Goal: Task Accomplishment & Management: Complete application form

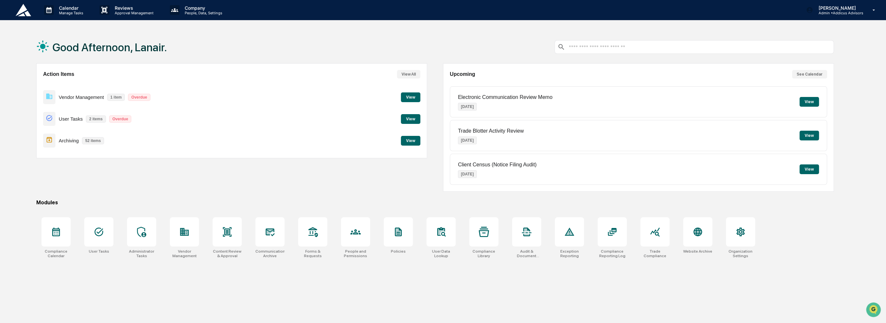
click at [410, 141] on button "View" at bounding box center [410, 141] width 19 height 10
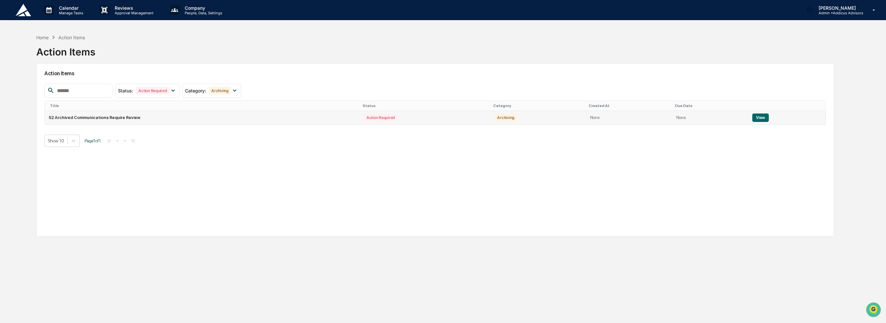
click at [757, 115] on button "View" at bounding box center [760, 117] width 17 height 8
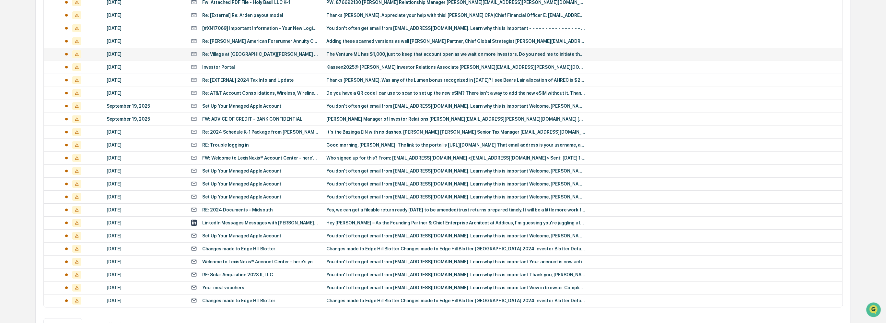
scroll to position [186, 0]
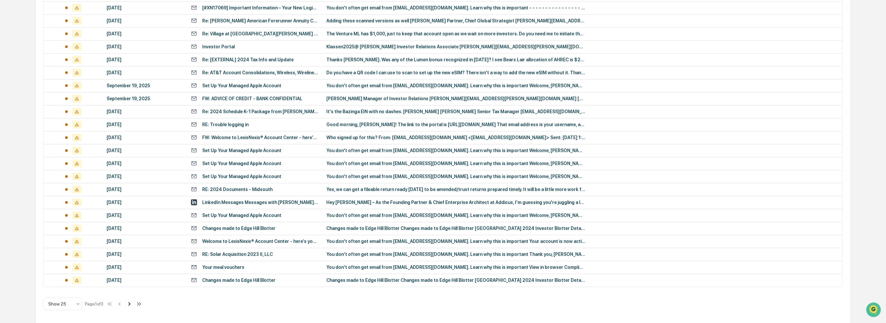
click at [131, 303] on icon at bounding box center [129, 303] width 7 height 7
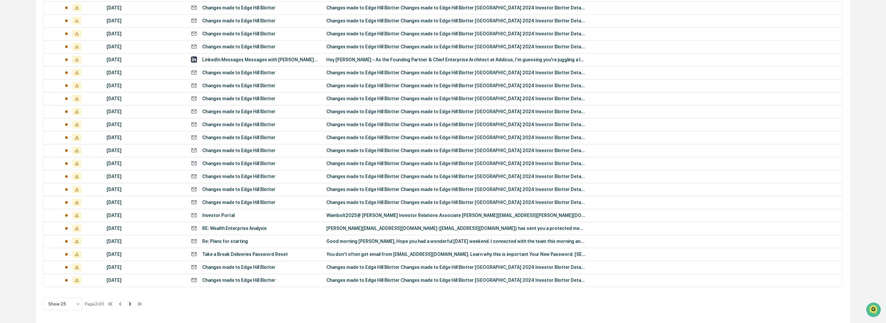
click at [131, 303] on icon at bounding box center [129, 303] width 7 height 7
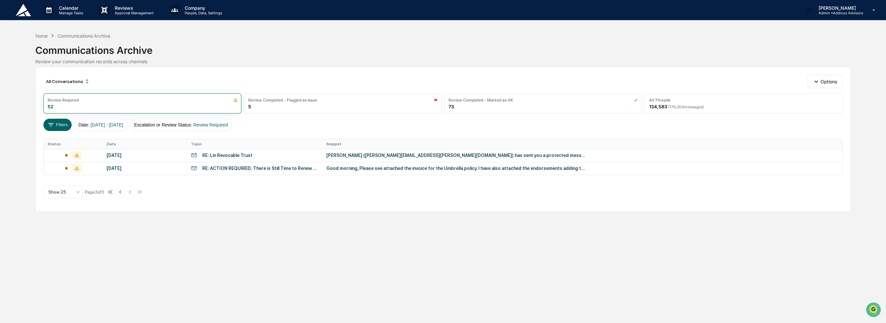
scroll to position [0, 0]
click at [121, 193] on icon at bounding box center [120, 191] width 7 height 7
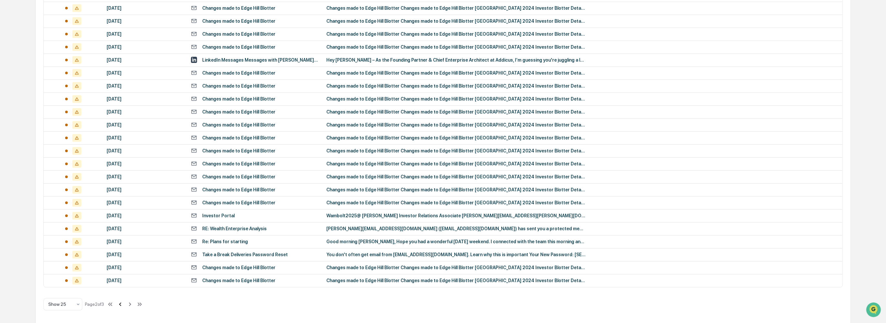
scroll to position [186, 0]
click at [217, 241] on div "Re: Plans for starting" at bounding box center [225, 241] width 46 height 5
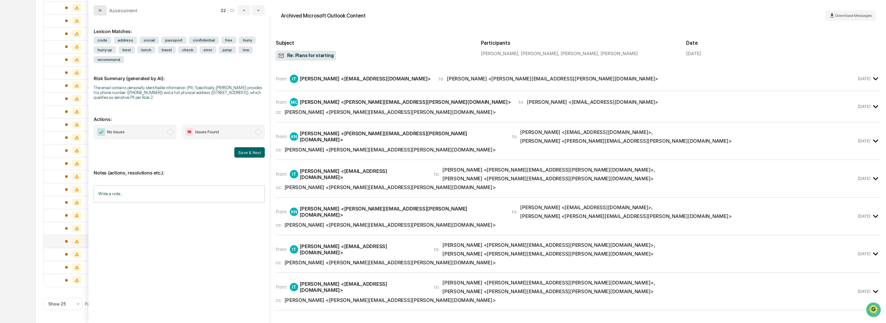
click at [100, 11] on icon "modal" at bounding box center [100, 10] width 2 height 3
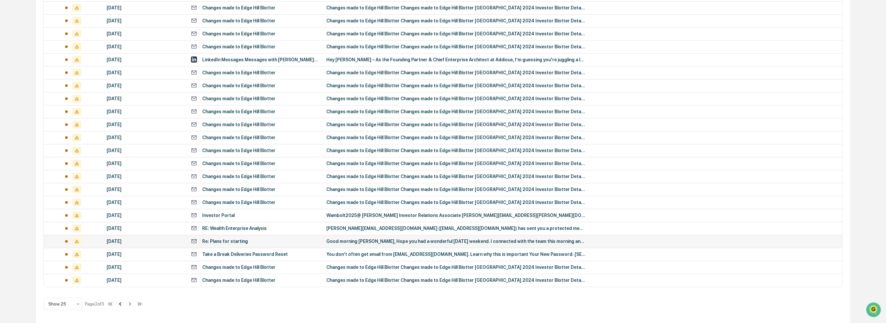
click at [121, 303] on icon at bounding box center [120, 304] width 2 height 4
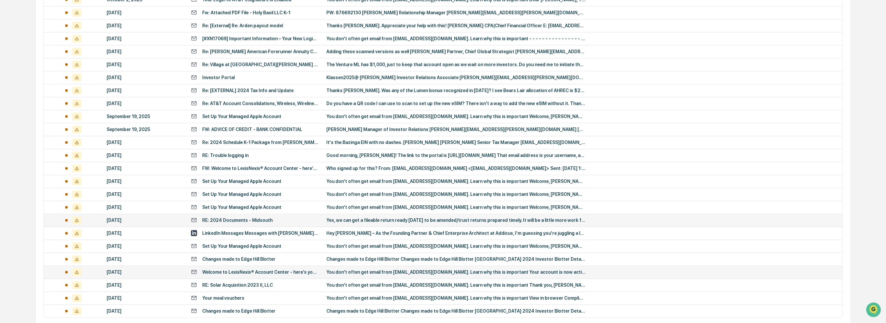
scroll to position [186, 0]
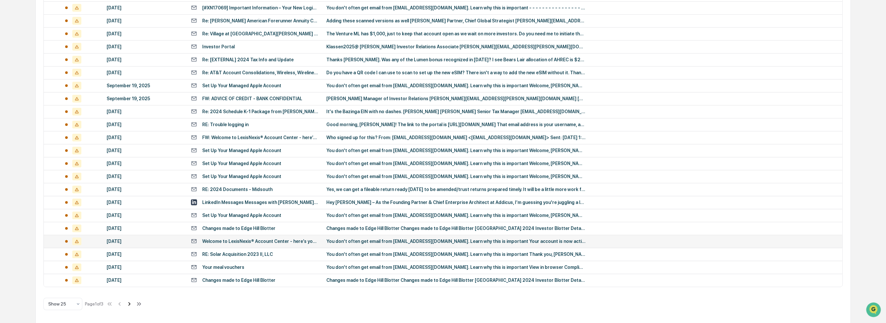
click at [133, 305] on icon at bounding box center [129, 303] width 7 height 7
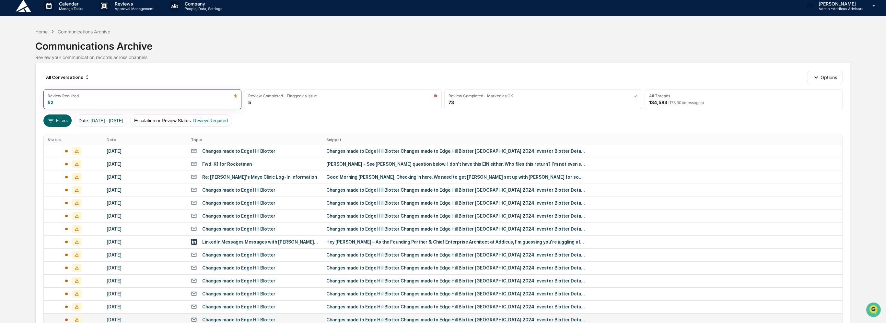
scroll to position [0, 0]
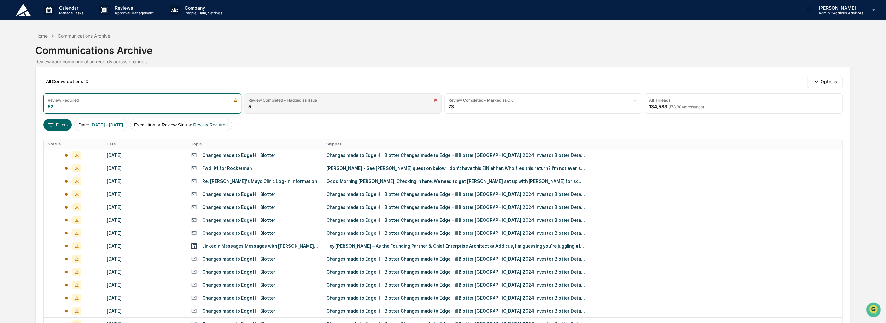
click at [345, 105] on div "Review Completed - Flagged as Issue 5" at bounding box center [343, 103] width 198 height 20
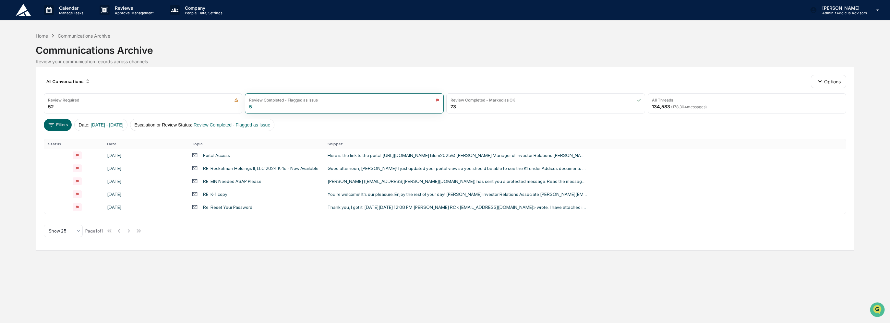
click at [42, 35] on div "Home" at bounding box center [42, 36] width 12 height 6
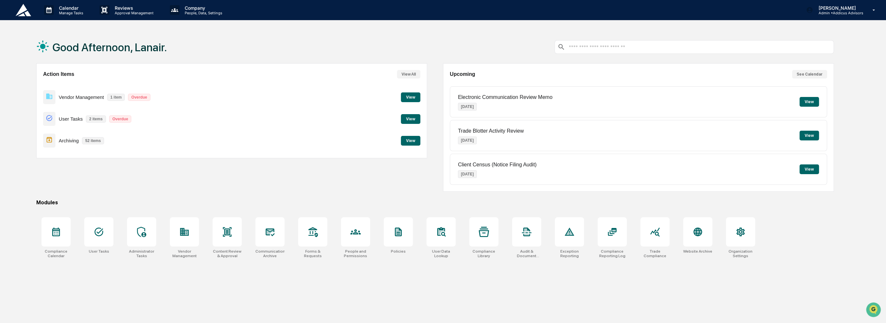
click at [408, 121] on button "View" at bounding box center [410, 119] width 19 height 10
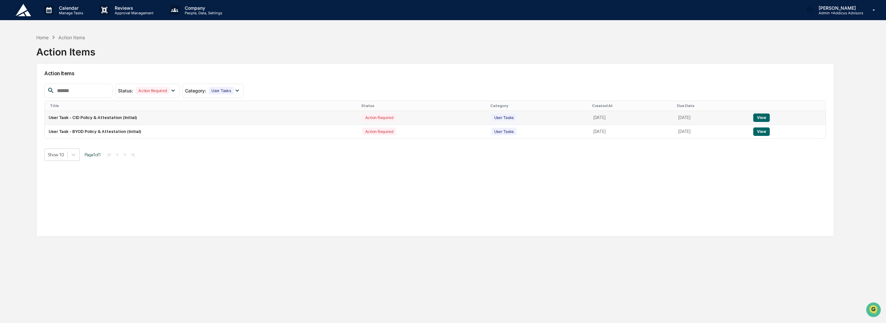
click at [766, 119] on button "View" at bounding box center [761, 117] width 17 height 8
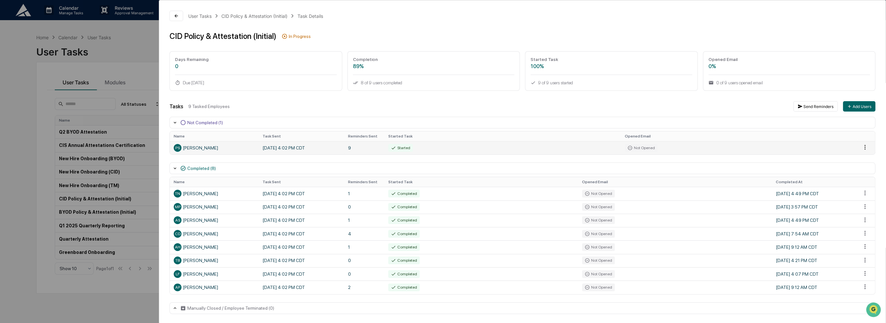
click at [861, 147] on html "Calendar Manage Tasks Reviews Approval Management Company People, Data, Setting…" at bounding box center [443, 161] width 886 height 323
click at [862, 162] on div "Close Task" at bounding box center [865, 159] width 49 height 10
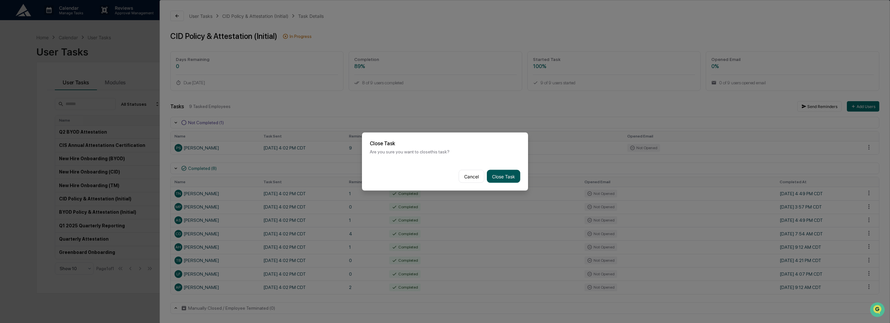
click at [497, 176] on button "Close Task" at bounding box center [503, 176] width 33 height 13
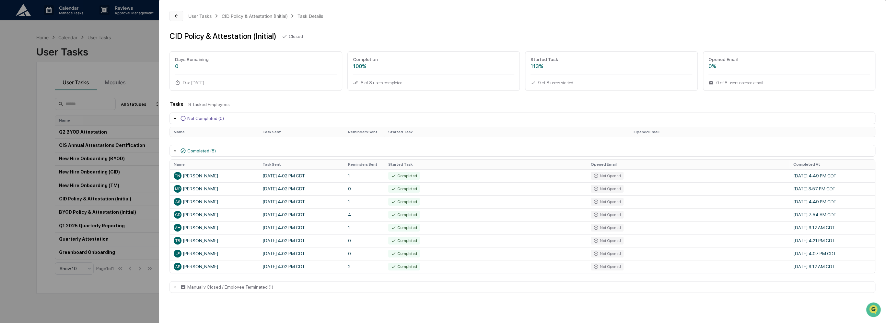
click at [173, 18] on button at bounding box center [177, 16] width 14 height 10
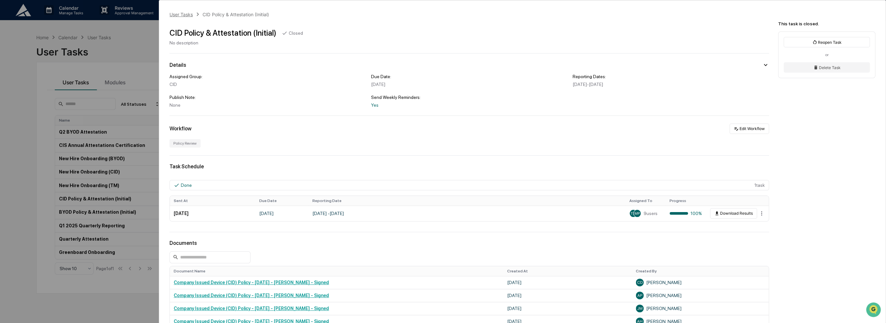
click at [183, 12] on div "User Tasks" at bounding box center [181, 15] width 23 height 6
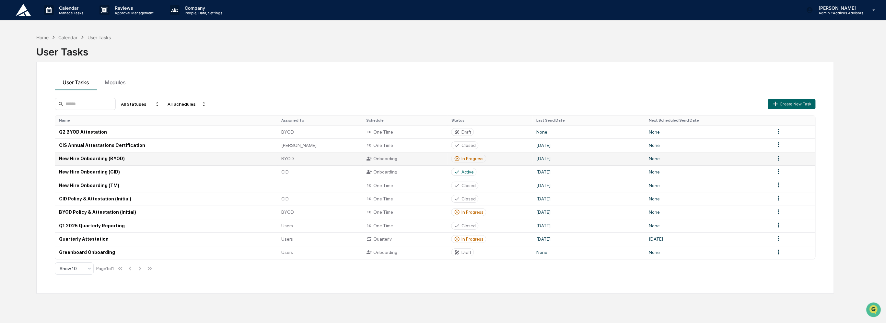
click at [383, 158] on div "Onboarding" at bounding box center [404, 159] width 77 height 6
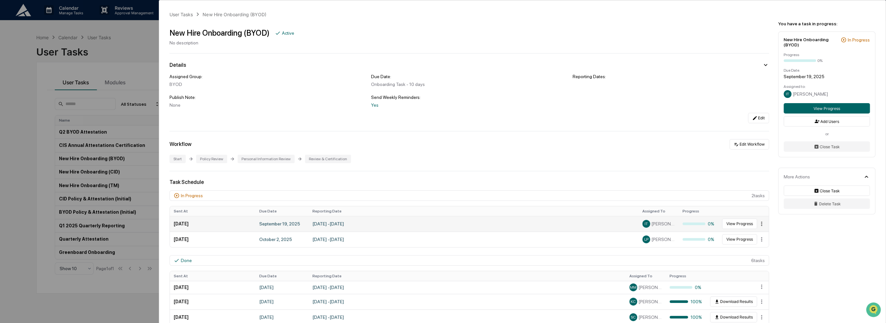
click at [758, 226] on html "Calendar Manage Tasks Reviews Approval Management Company People, Data, Setting…" at bounding box center [443, 161] width 886 height 323
click at [734, 222] on html "Calendar Manage Tasks Reviews Approval Management Company People, Data, Setting…" at bounding box center [445, 161] width 890 height 323
click at [734, 225] on button "View Progress" at bounding box center [739, 224] width 35 height 10
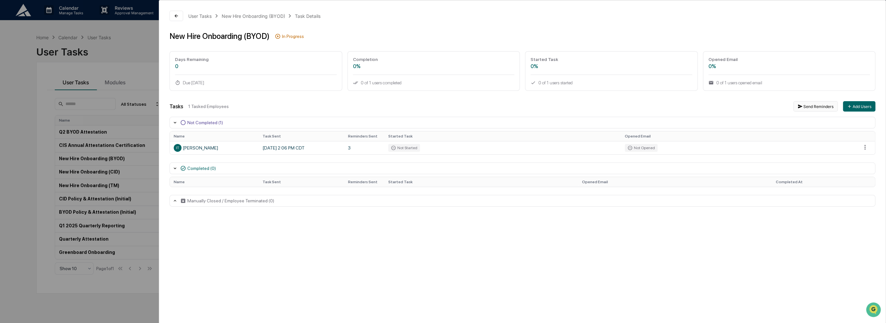
click at [823, 109] on button "Send Reminders" at bounding box center [816, 106] width 44 height 10
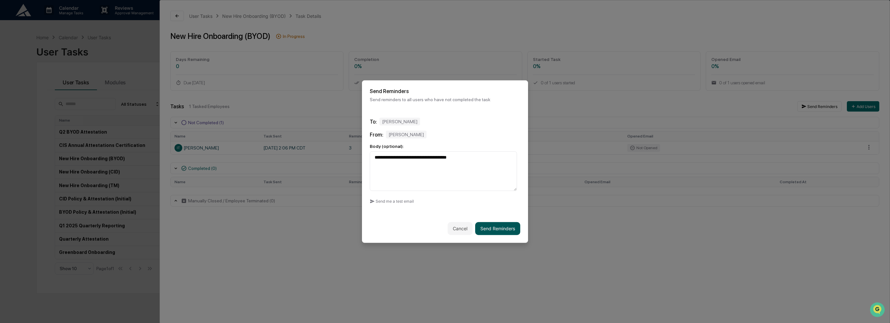
type textarea "**********"
click at [483, 227] on button "Send Reminders" at bounding box center [497, 228] width 45 height 13
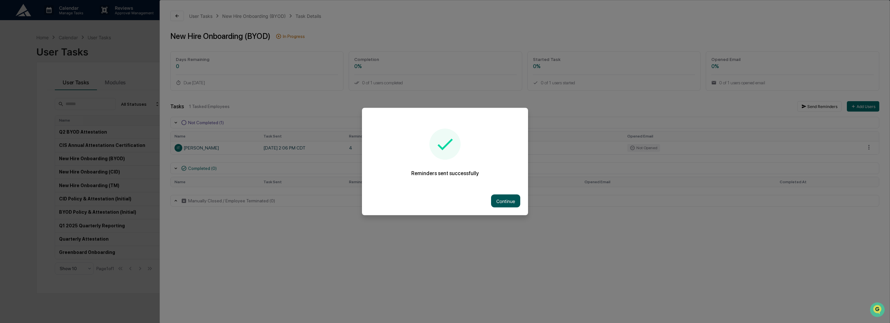
click at [500, 201] on button "Continue" at bounding box center [505, 201] width 29 height 13
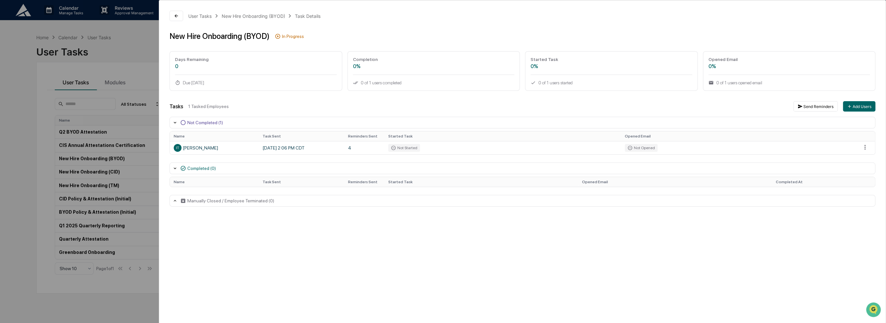
click at [174, 200] on icon at bounding box center [174, 200] width 5 height 5
click at [179, 14] on button at bounding box center [177, 16] width 14 height 10
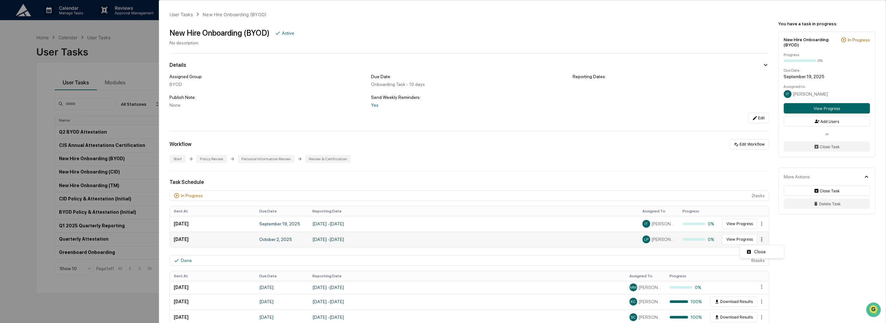
click at [757, 243] on html "Calendar Manage Tasks Reviews Approval Management Company People, Data, Setting…" at bounding box center [443, 161] width 886 height 323
click at [738, 239] on html "Calendar Manage Tasks Reviews Approval Management Company People, Data, Setting…" at bounding box center [445, 161] width 890 height 323
click at [738, 239] on button "View Progress" at bounding box center [739, 239] width 35 height 10
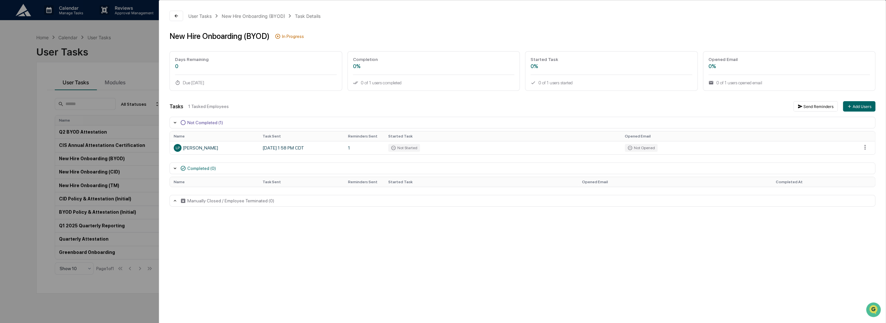
click at [172, 122] on icon at bounding box center [174, 122] width 5 height 5
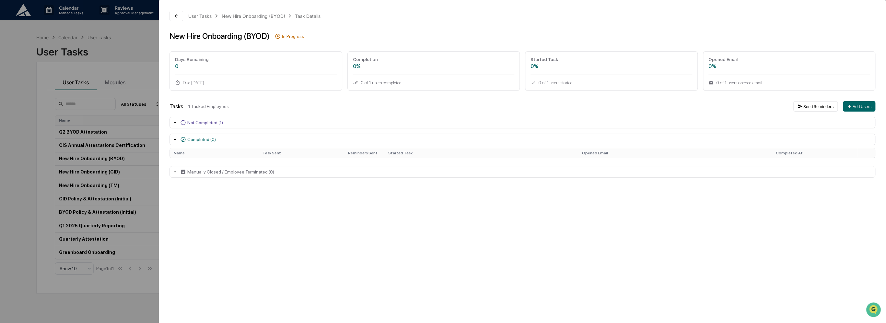
click at [172, 122] on icon at bounding box center [174, 122] width 5 height 5
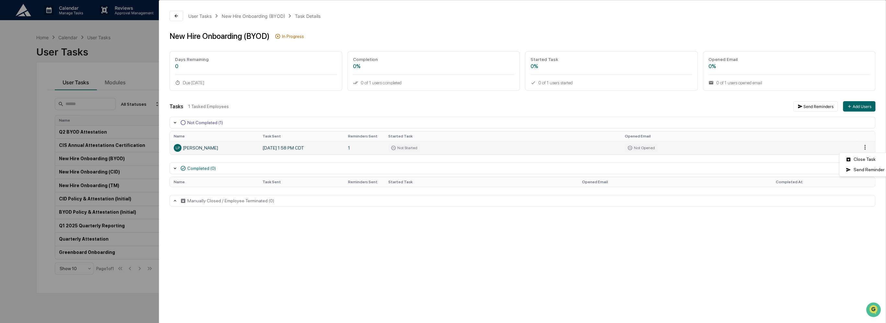
click at [864, 146] on html "Calendar Manage Tasks Reviews Approval Management Company People, Data, Setting…" at bounding box center [443, 161] width 886 height 323
click at [865, 170] on div "Send Reminder" at bounding box center [865, 169] width 49 height 10
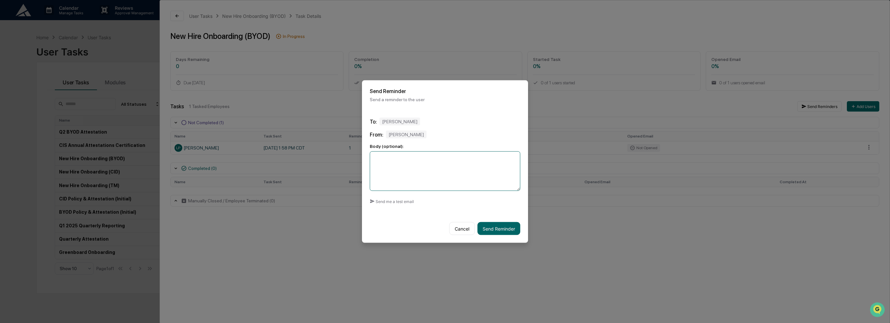
click at [438, 164] on textarea at bounding box center [445, 171] width 150 height 40
type textarea "**********"
click at [494, 229] on button "Send Reminder" at bounding box center [498, 228] width 43 height 13
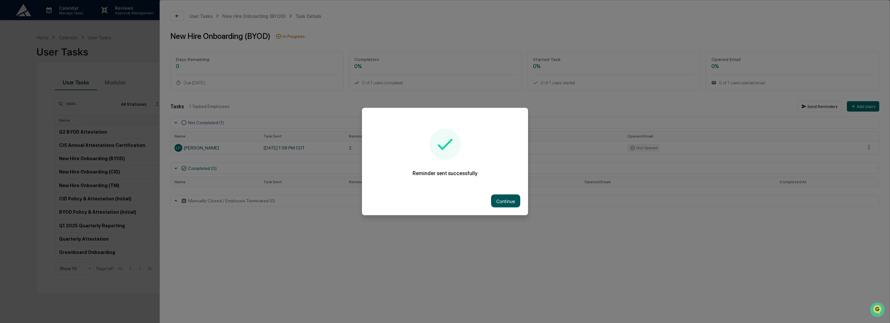
click at [507, 204] on button "Continue" at bounding box center [505, 201] width 29 height 13
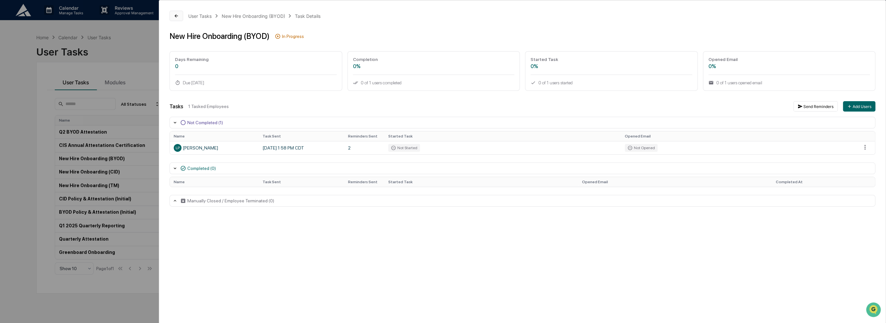
click at [179, 16] on icon at bounding box center [176, 15] width 5 height 5
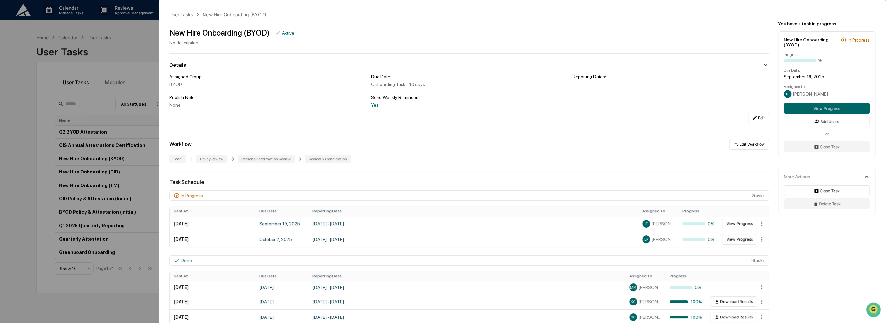
click at [179, 16] on div "User Tasks" at bounding box center [181, 15] width 23 height 6
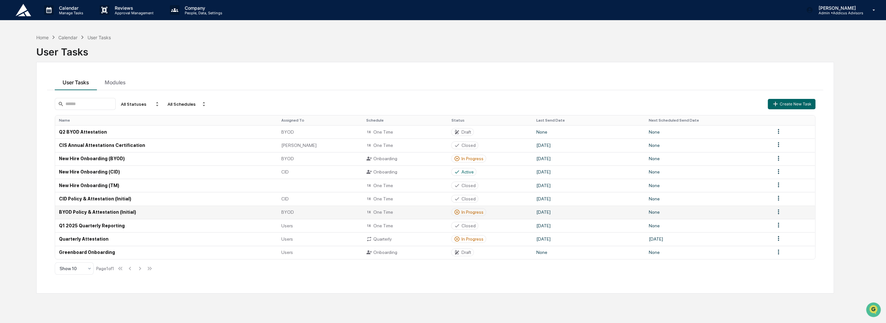
click at [759, 215] on td "None" at bounding box center [708, 212] width 126 height 13
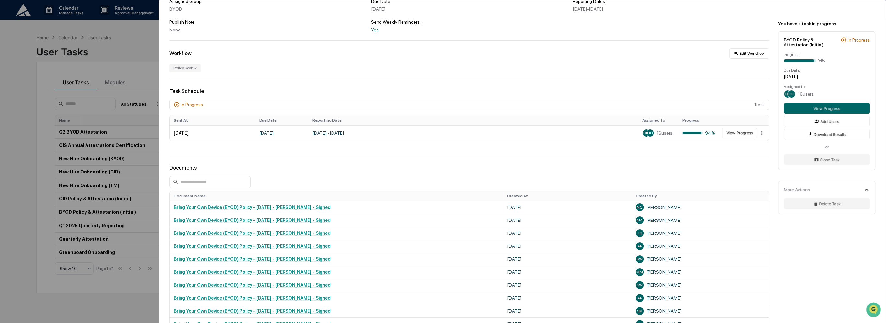
scroll to position [67, 0]
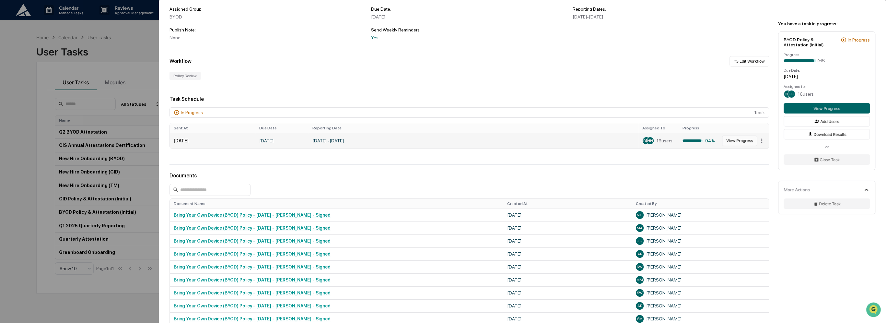
click at [742, 143] on button "View Progress" at bounding box center [739, 141] width 35 height 10
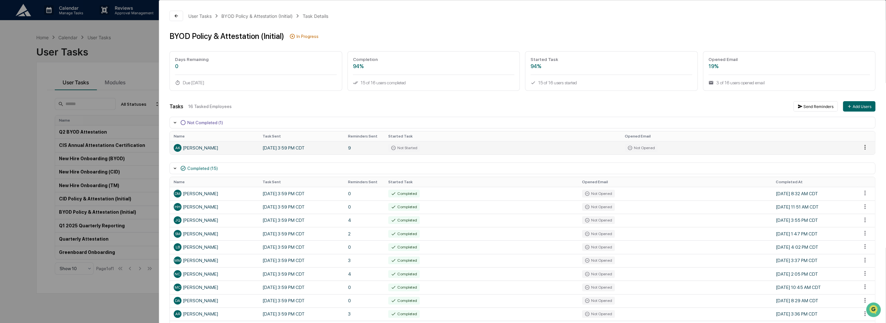
click at [861, 148] on html "Calendar Manage Tasks Reviews Approval Management Company People, Data, Setting…" at bounding box center [443, 161] width 886 height 323
click at [860, 160] on div "Close Task" at bounding box center [865, 159] width 49 height 10
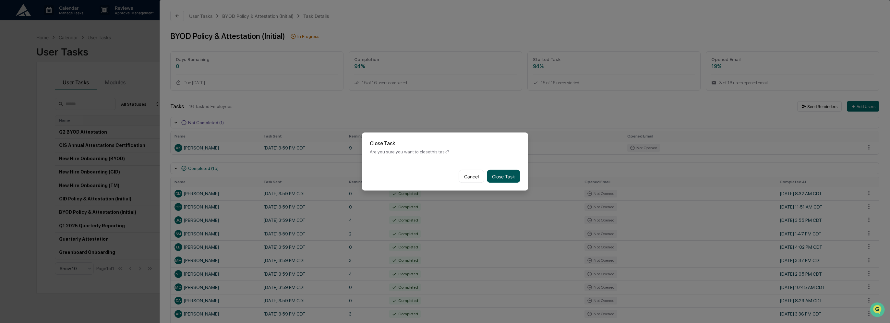
click at [511, 176] on button "Close Task" at bounding box center [503, 176] width 33 height 13
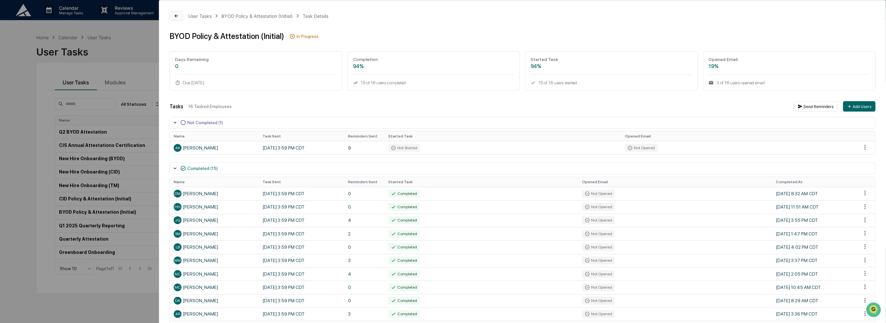
click at [176, 17] on icon at bounding box center [176, 15] width 5 height 5
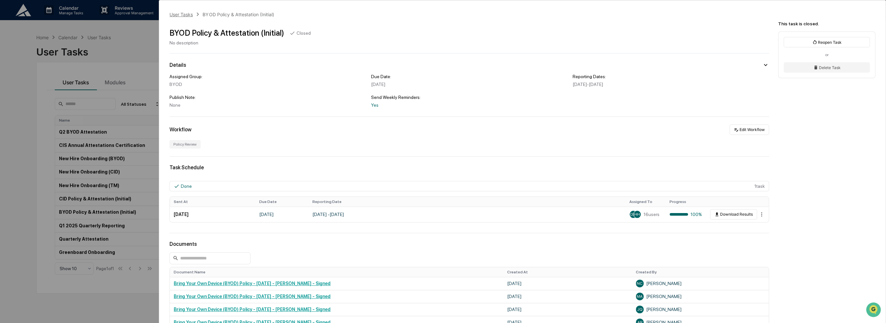
click at [177, 14] on div "User Tasks" at bounding box center [181, 15] width 23 height 6
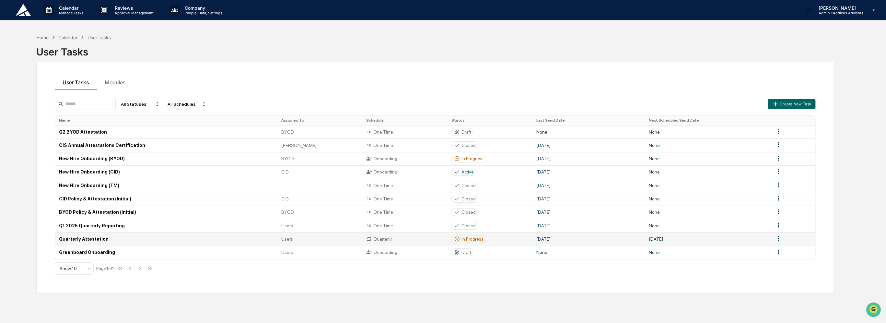
click at [778, 241] on html "Calendar Manage Tasks Reviews Approval Management Company People, Data, Setting…" at bounding box center [443, 161] width 886 height 323
click at [642, 243] on html "Calendar Manage Tasks Reviews Approval Management Company People, Data, Setting…" at bounding box center [445, 161] width 890 height 323
click at [620, 240] on td "[DATE]" at bounding box center [589, 238] width 112 height 13
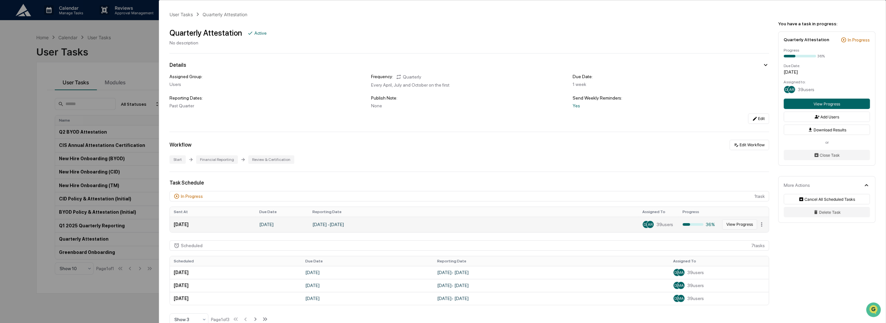
click at [731, 227] on button "View Progress" at bounding box center [739, 224] width 35 height 10
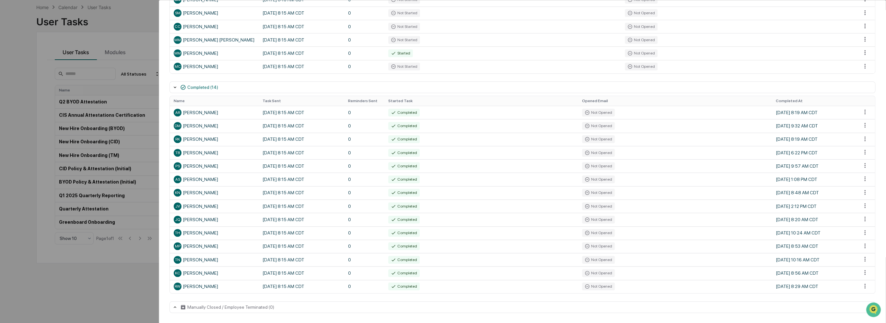
scroll to position [31, 0]
click at [174, 308] on icon at bounding box center [174, 306] width 5 height 5
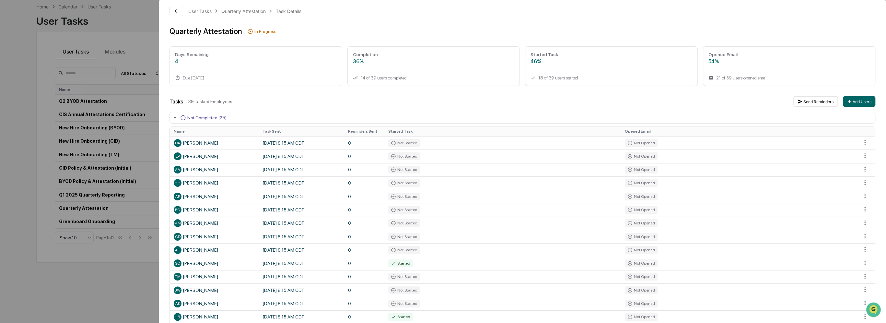
scroll to position [0, 0]
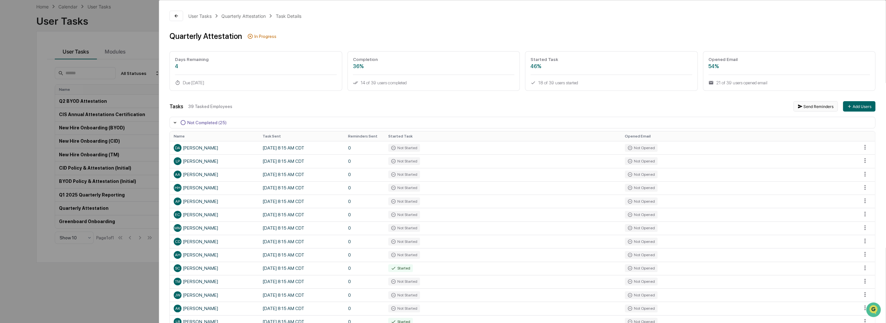
click at [815, 108] on button "Send Reminders" at bounding box center [816, 106] width 44 height 10
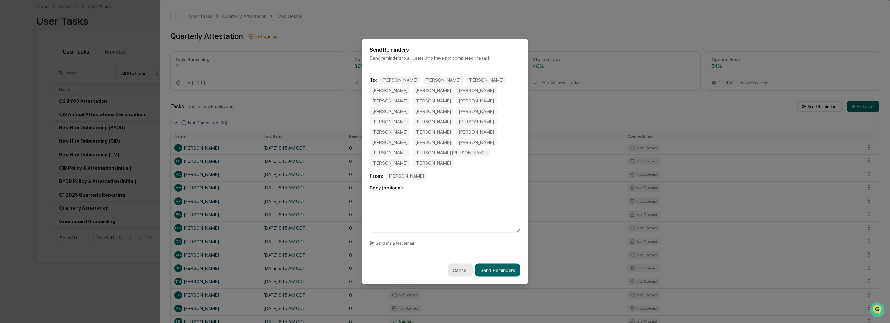
click at [447, 264] on button "Cancel" at bounding box center [459, 270] width 25 height 13
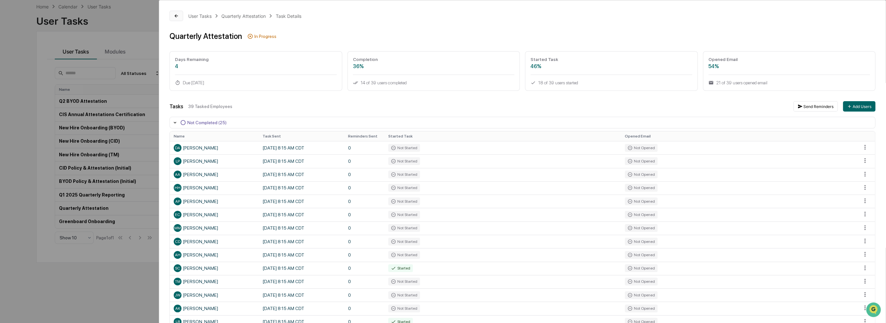
click at [175, 18] on icon at bounding box center [176, 15] width 5 height 5
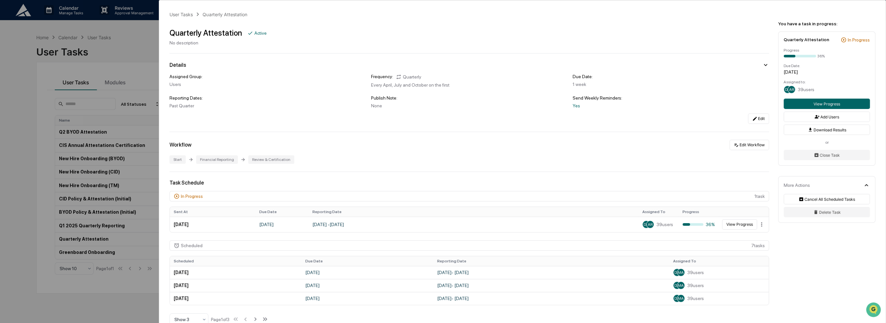
click at [177, 17] on div "User Tasks Quarterly Attestation" at bounding box center [208, 14] width 77 height 7
click at [176, 14] on div "User Tasks" at bounding box center [181, 15] width 23 height 6
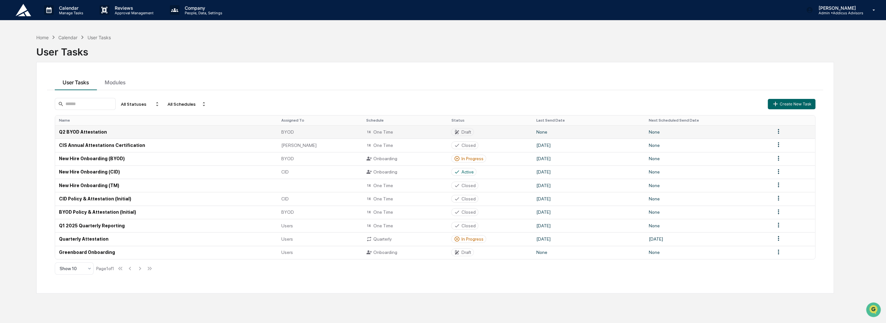
click at [777, 134] on html "Calendar Manage Tasks Reviews Approval Management Company People, Data, Setting…" at bounding box center [443, 161] width 886 height 323
click at [770, 143] on div "Edit" at bounding box center [778, 143] width 41 height 10
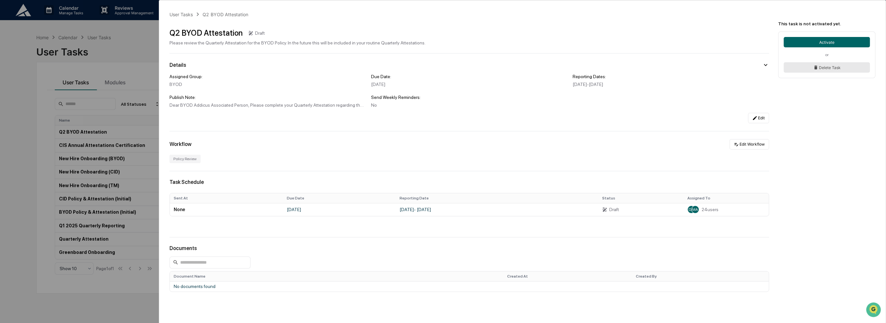
click at [798, 67] on button "Delete Task" at bounding box center [827, 67] width 86 height 10
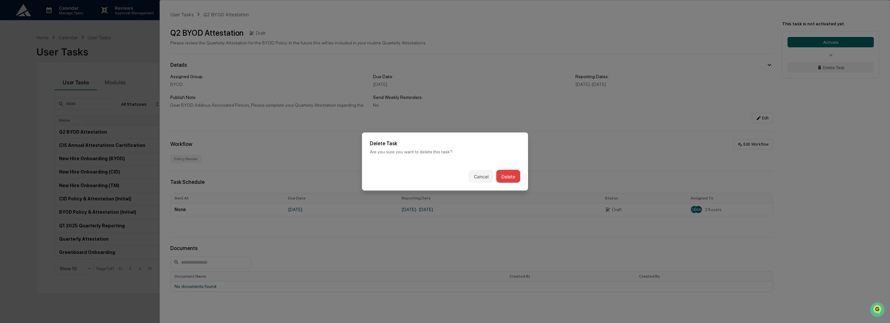
click at [507, 173] on button "Delete" at bounding box center [508, 176] width 24 height 13
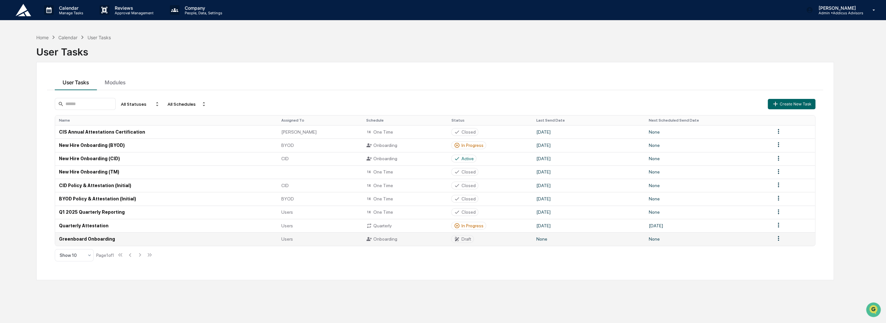
click at [484, 244] on td "Draft" at bounding box center [489, 238] width 85 height 13
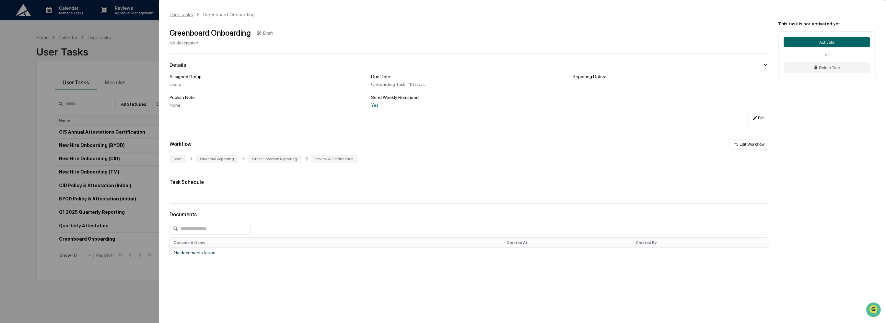
click at [181, 14] on div "User Tasks" at bounding box center [181, 15] width 23 height 6
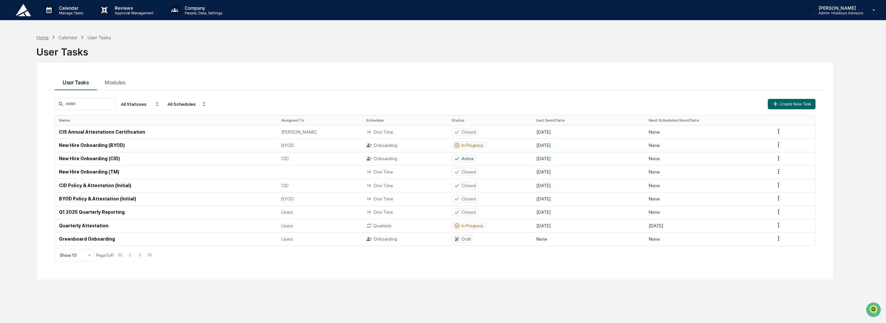
click at [43, 37] on div "Home" at bounding box center [42, 38] width 12 height 6
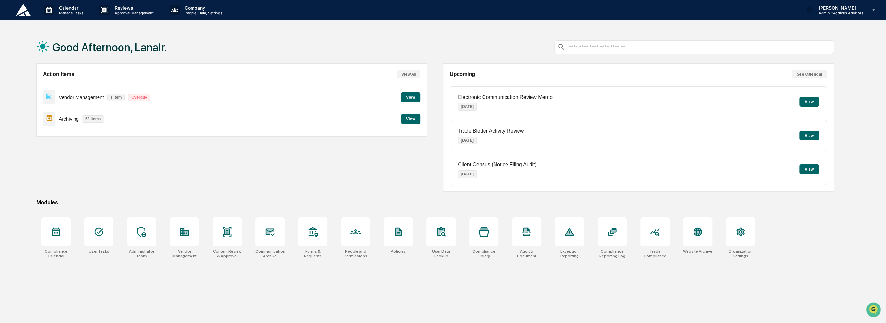
click at [417, 98] on button "View" at bounding box center [410, 97] width 19 height 10
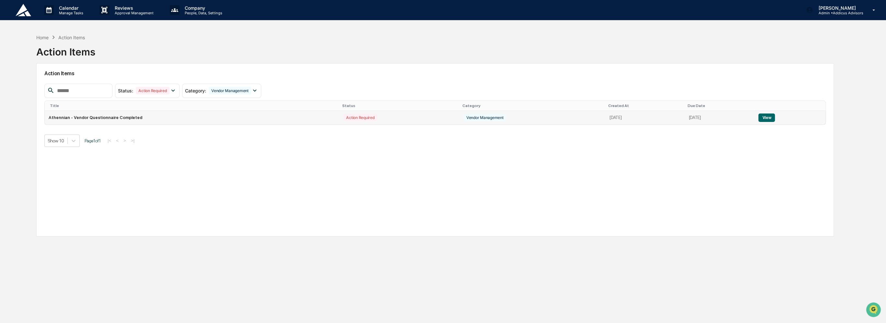
click at [771, 120] on button "View" at bounding box center [767, 117] width 17 height 8
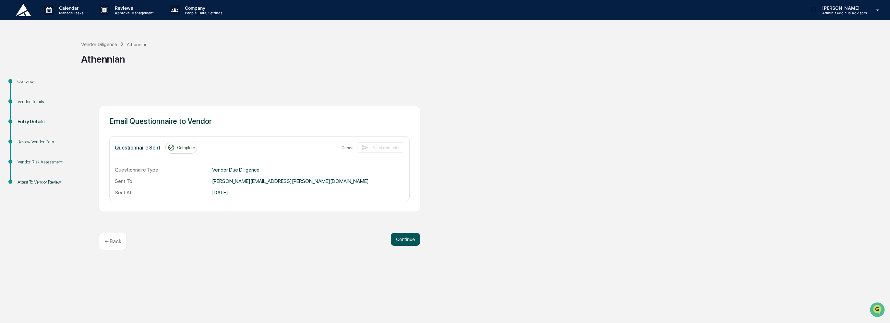
click at [401, 242] on button "Continue" at bounding box center [405, 239] width 29 height 13
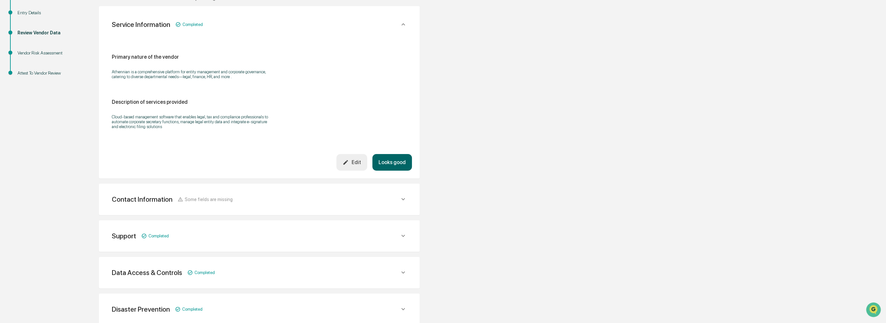
scroll to position [130, 0]
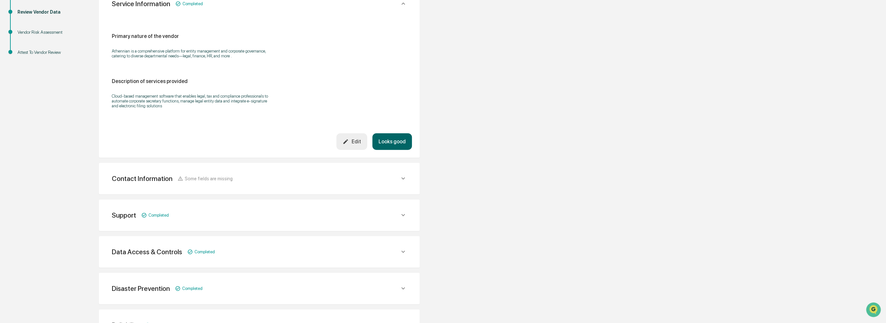
click at [371, 185] on div "Contact Information Some fields are missing" at bounding box center [259, 179] width 305 height 16
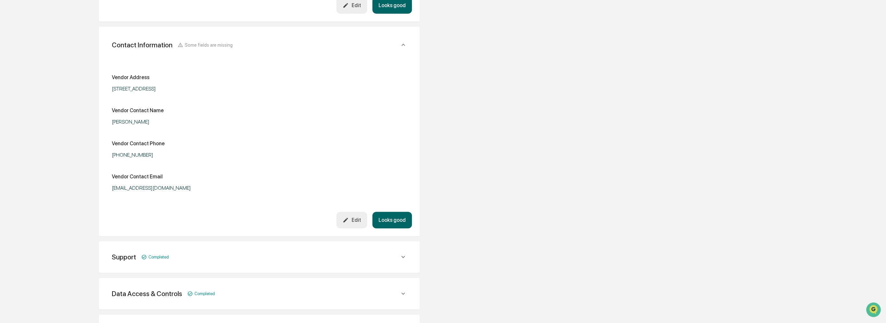
scroll to position [292, 0]
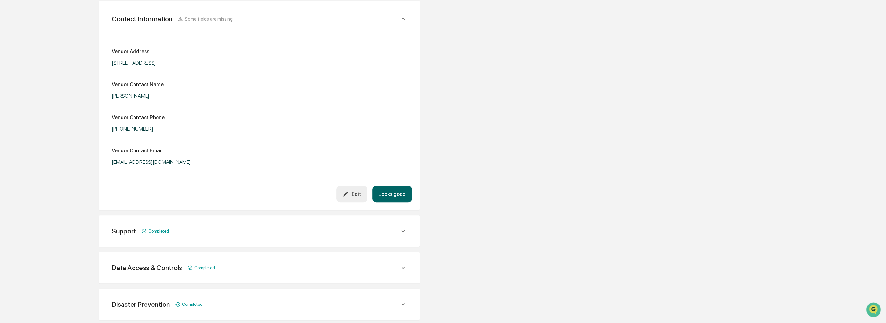
click at [395, 190] on button "Looks good" at bounding box center [392, 194] width 40 height 17
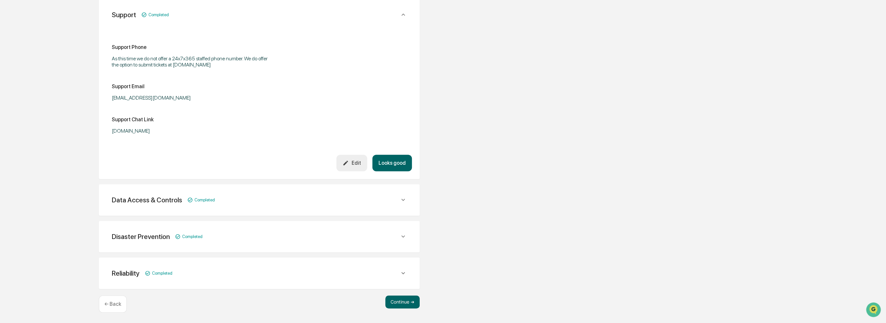
scroll to position [192, 0]
click at [407, 301] on button "Continue ➔" at bounding box center [402, 301] width 34 height 13
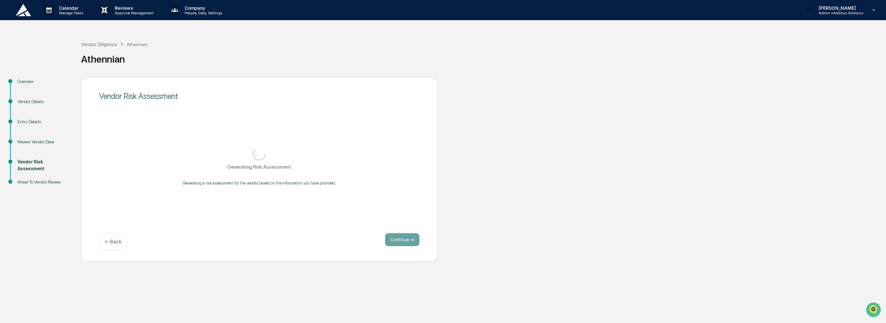
scroll to position [0, 0]
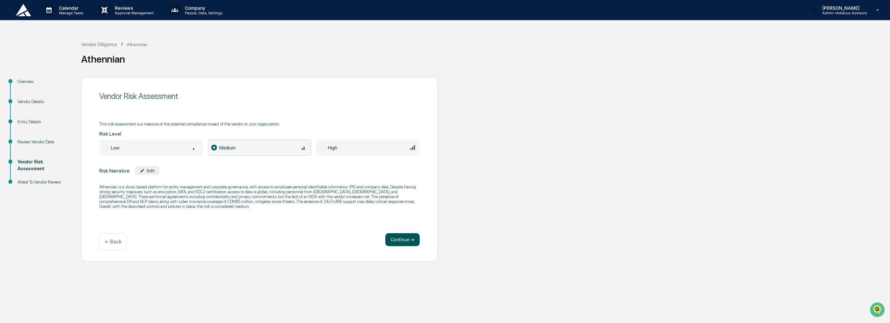
click at [401, 240] on button "Continue ➔" at bounding box center [402, 239] width 34 height 13
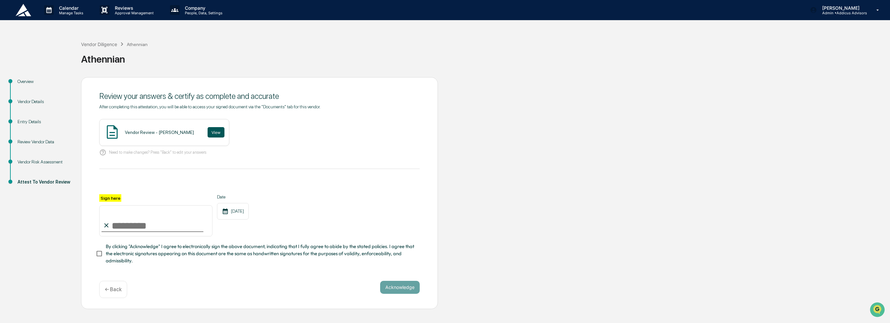
click at [207, 130] on button "View" at bounding box center [215, 132] width 17 height 10
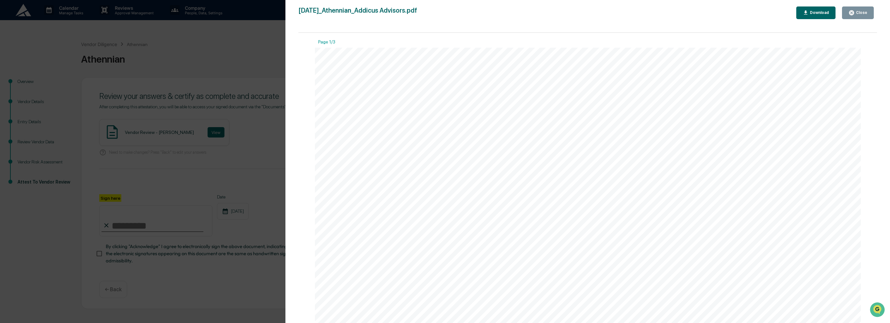
click at [858, 13] on div "Close" at bounding box center [860, 12] width 13 height 5
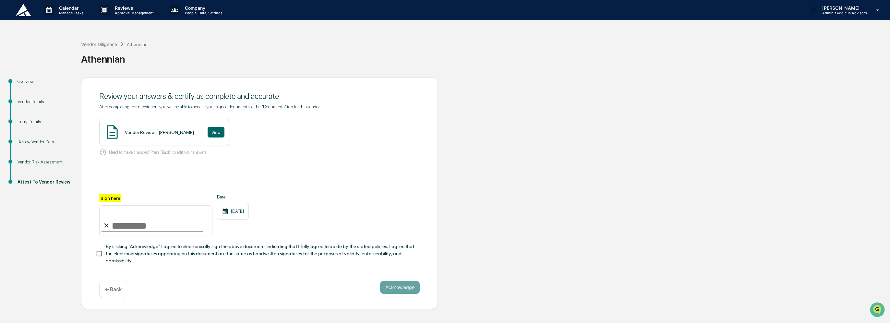
click at [110, 229] on icon at bounding box center [106, 225] width 7 height 7
click at [127, 227] on input "Sign here" at bounding box center [155, 220] width 113 height 31
type input "**********"
click at [403, 288] on button "Acknowledge" at bounding box center [400, 287] width 40 height 13
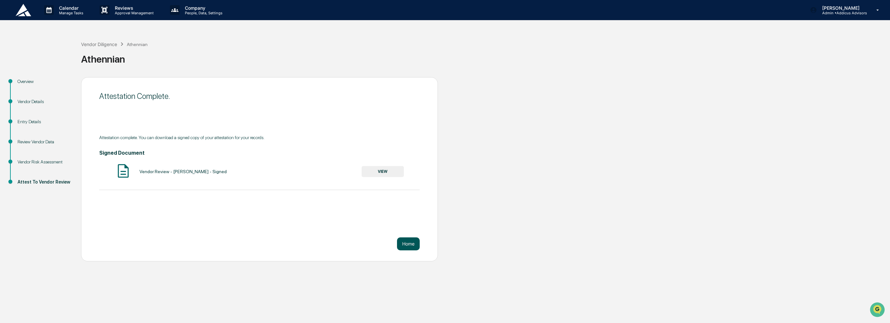
click at [403, 244] on button "Home" at bounding box center [408, 243] width 23 height 13
